Goal: Check status: Check status

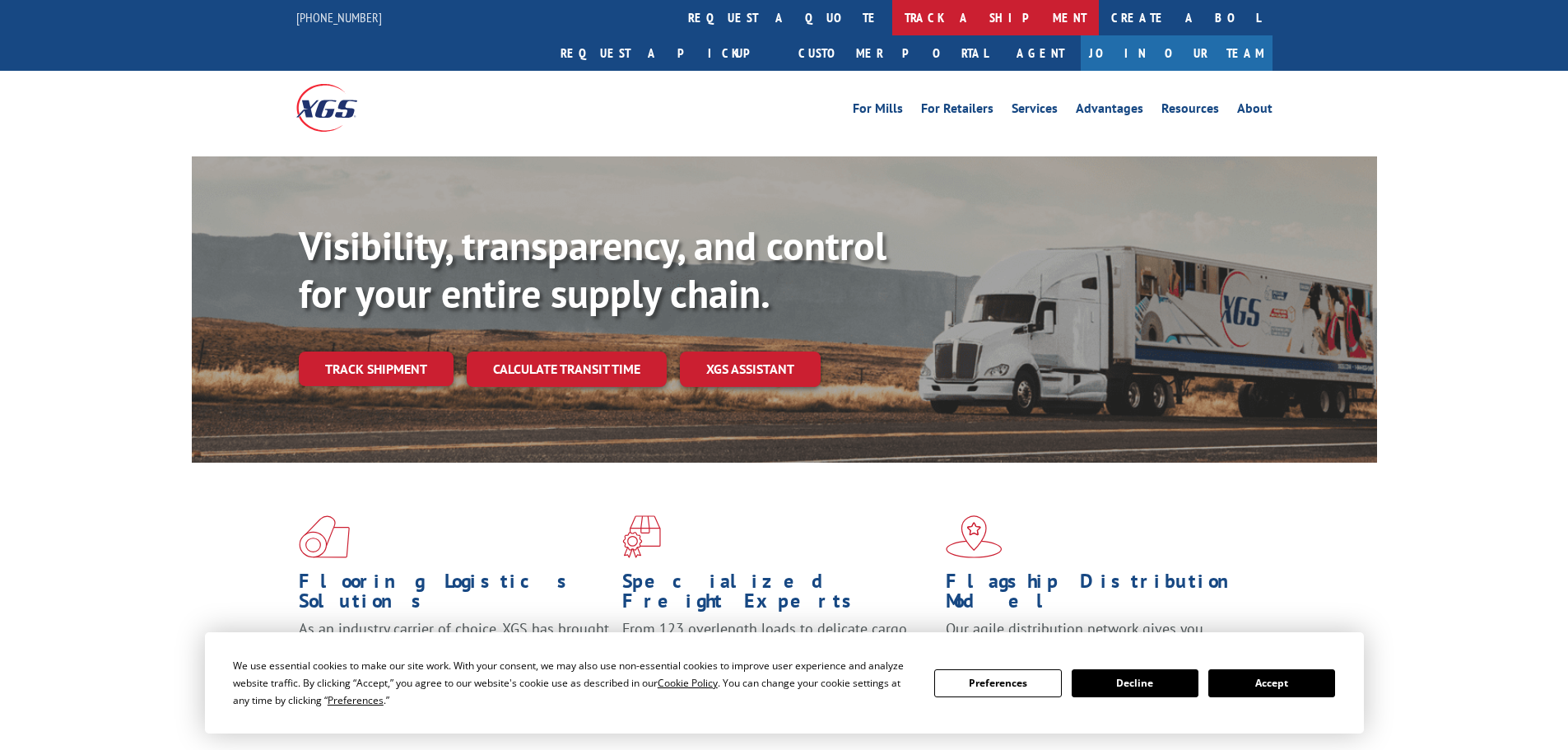
click at [892, 12] on link "track a shipment" at bounding box center [995, 18] width 206 height 35
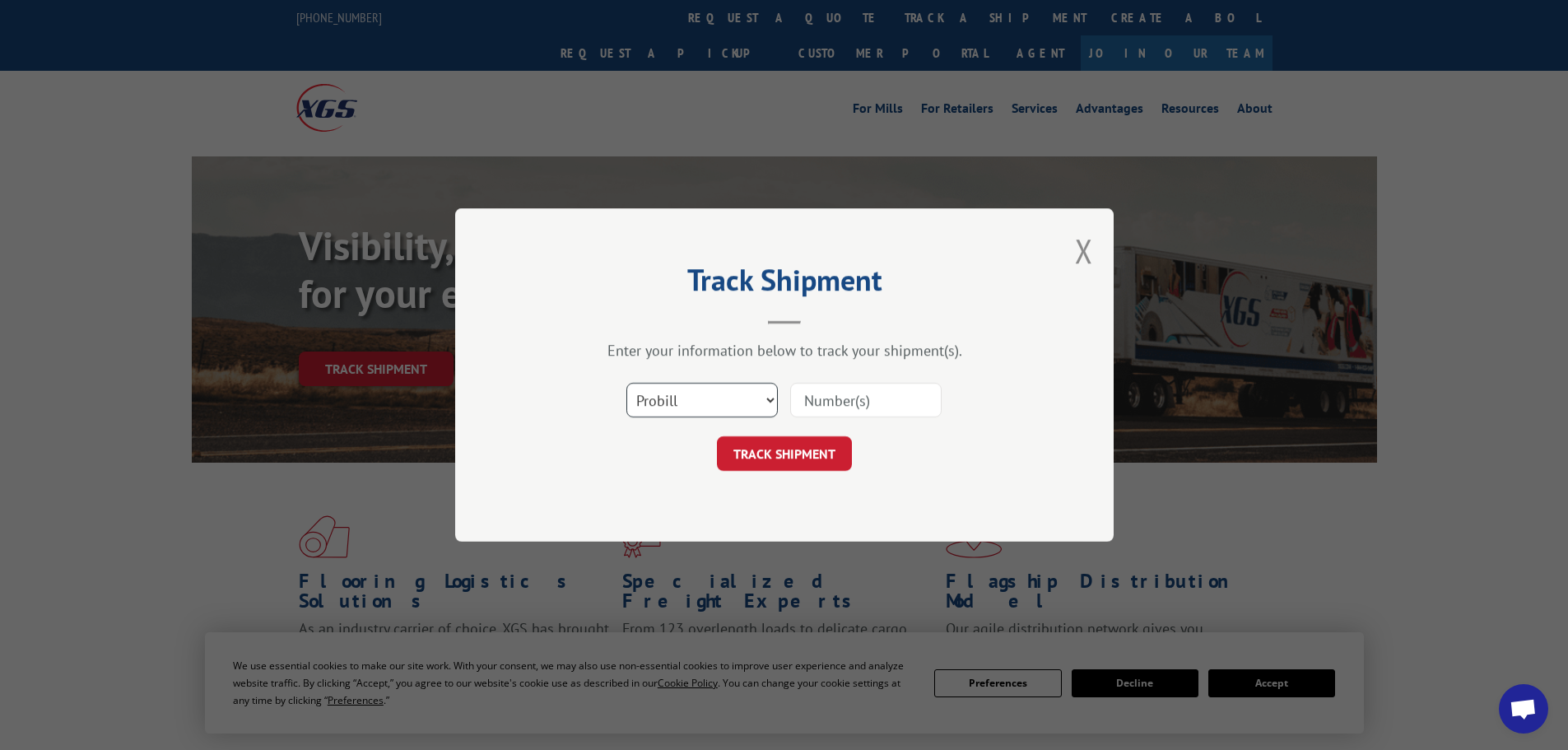
click at [738, 395] on select "Select category... Probill BOL PO" at bounding box center [701, 399] width 152 height 34
select select "bol"
click at [626, 382] on select "Select category... Probill BOL PO" at bounding box center [701, 399] width 152 height 34
click at [864, 406] on input at bounding box center [865, 399] width 152 height 34
paste input "5247821"
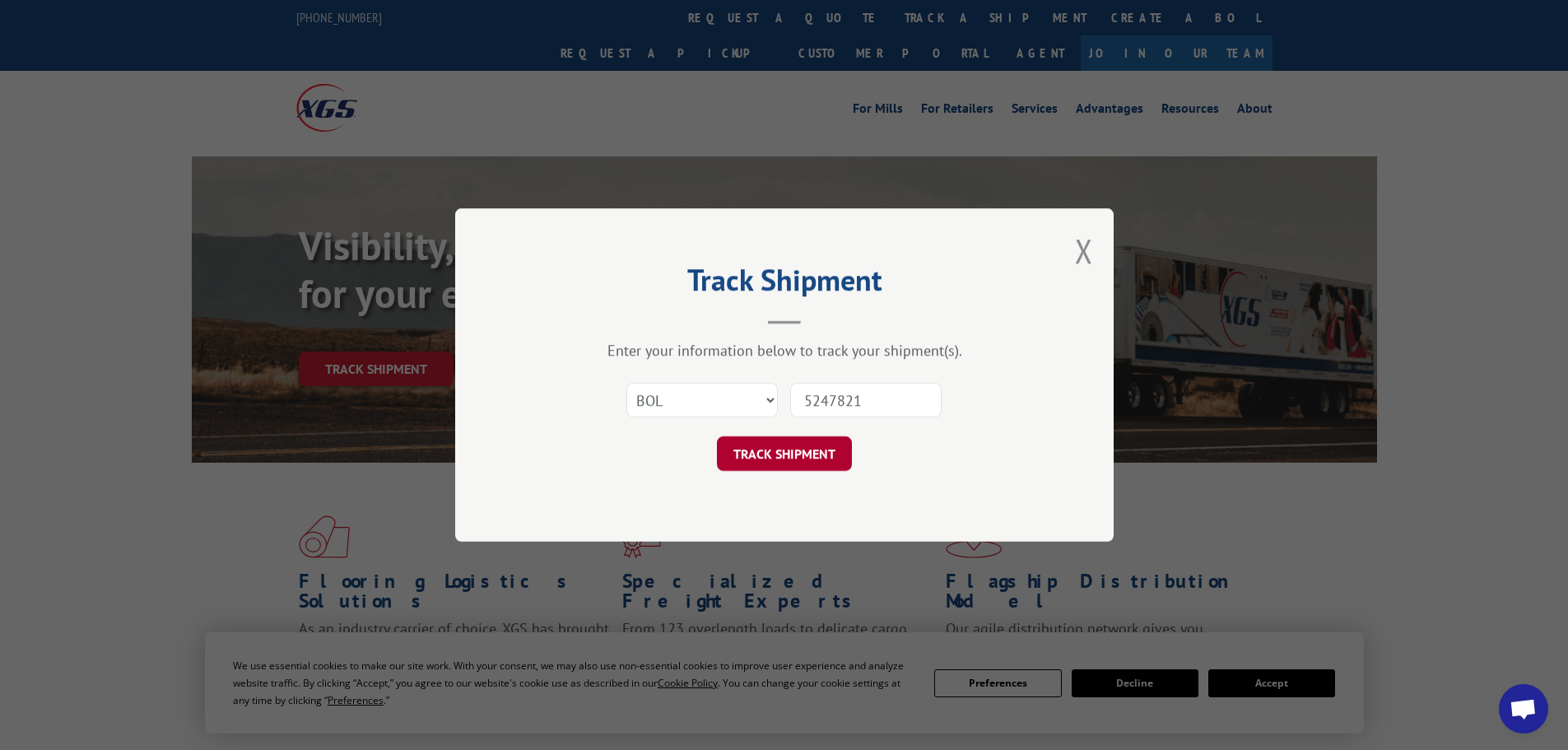
type input "5247821"
click at [785, 464] on button "TRACK SHIPMENT" at bounding box center [784, 453] width 135 height 34
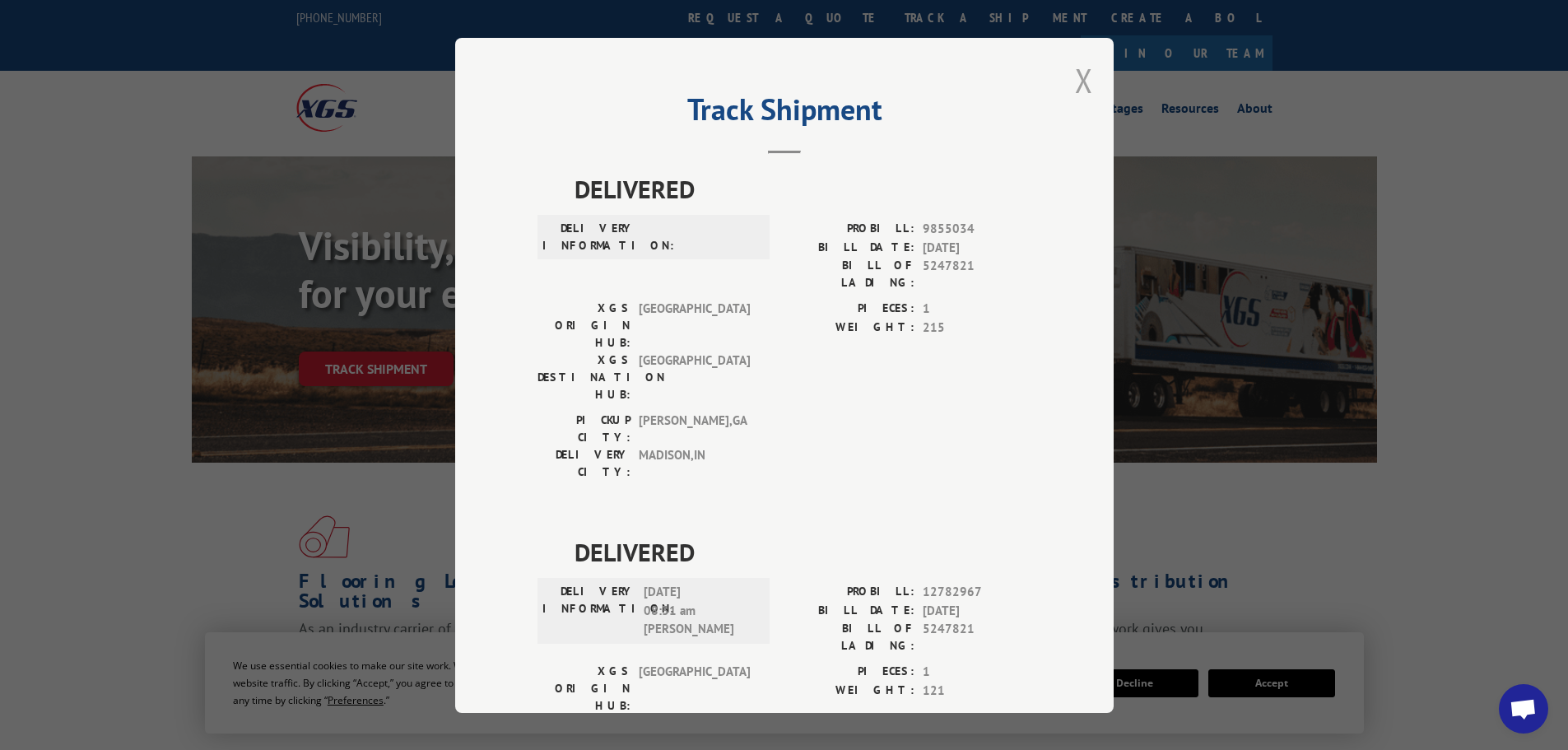
click at [1080, 82] on button "Close modal" at bounding box center [1083, 80] width 18 height 44
